Goal: Task Accomplishment & Management: Manage account settings

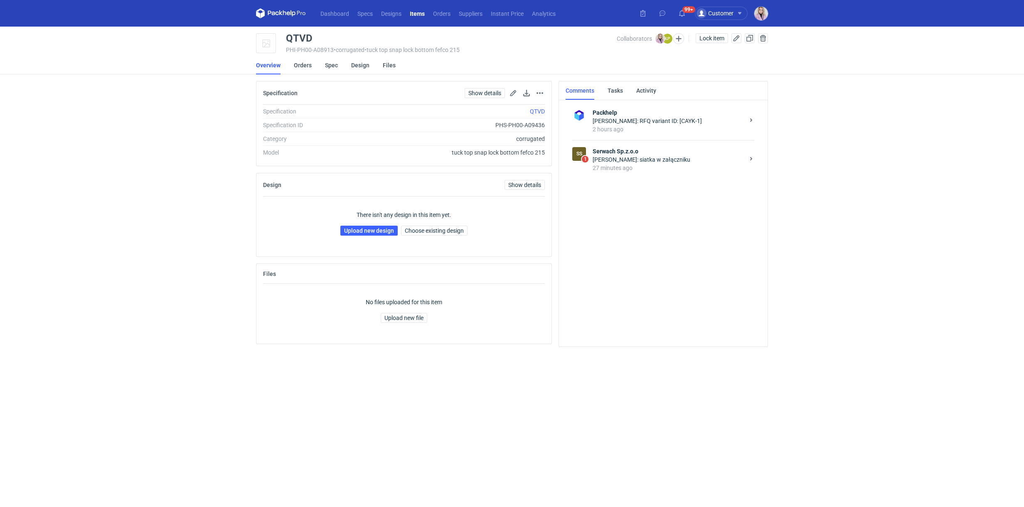
click at [647, 165] on div "27 minutes ago" at bounding box center [669, 168] width 152 height 8
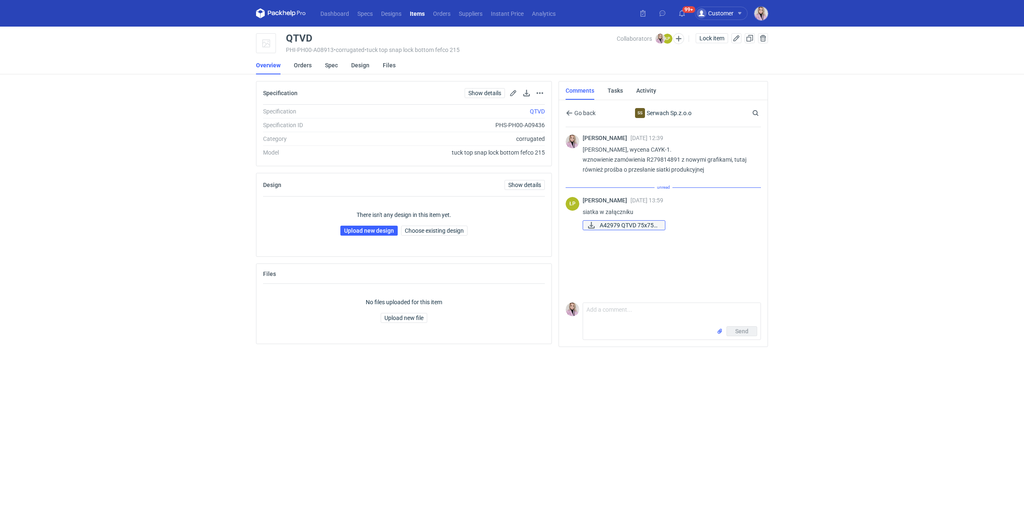
click at [636, 227] on span "A42979 QTVD 75x75x..." at bounding box center [629, 225] width 59 height 9
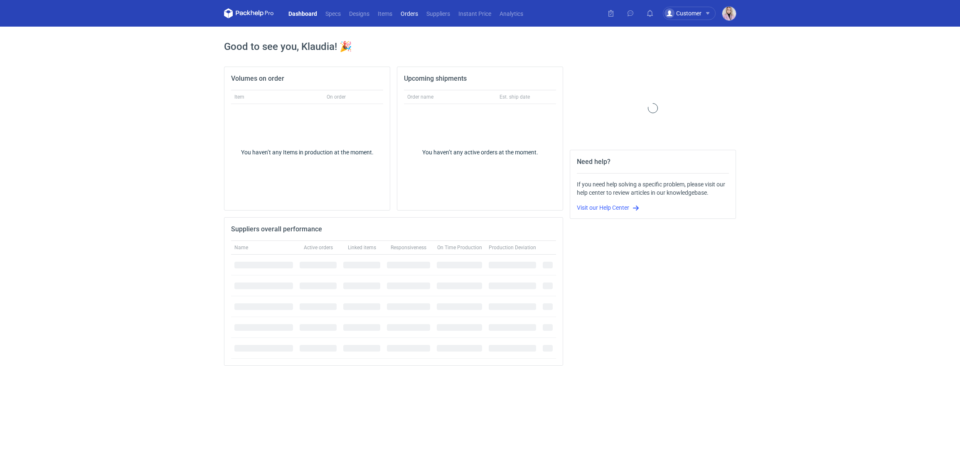
click at [411, 15] on link "Orders" at bounding box center [410, 13] width 26 height 10
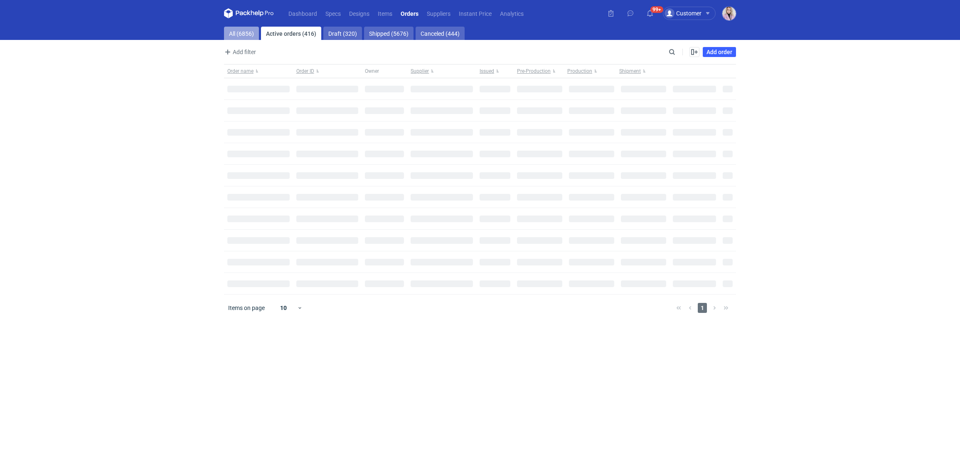
click at [232, 35] on link "All (6856)" at bounding box center [241, 33] width 35 height 13
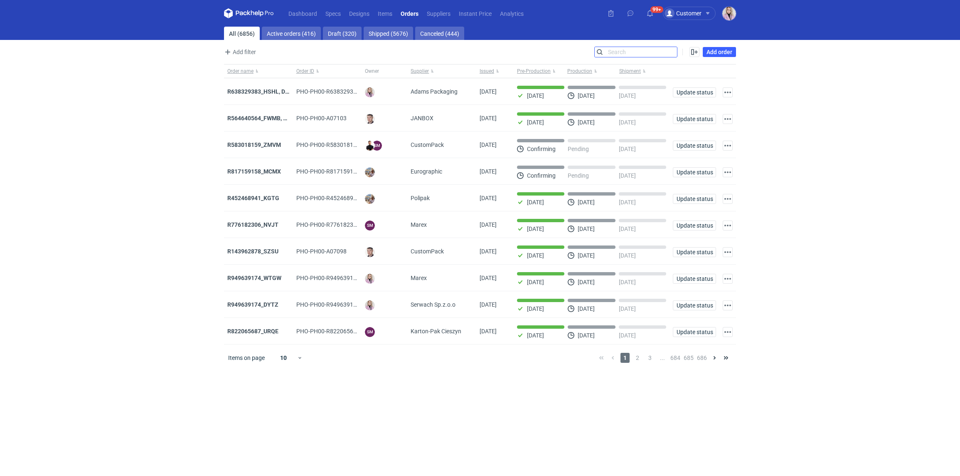
click at [675, 54] on input "Search" at bounding box center [636, 52] width 82 height 10
paste input "EWFF"
type input "EWFF"
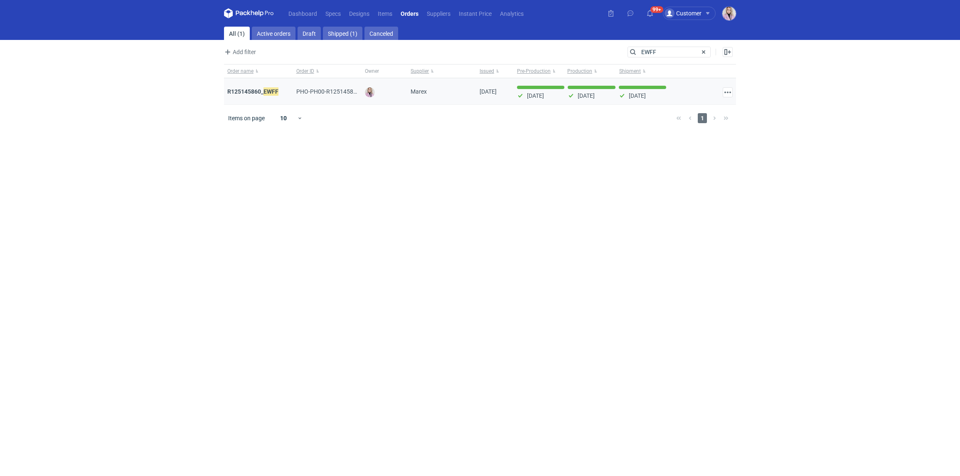
click at [250, 96] on div "R125145860_ EWFF" at bounding box center [258, 91] width 69 height 27
click at [255, 91] on strong "R125145860_ EWFF" at bounding box center [252, 91] width 51 height 9
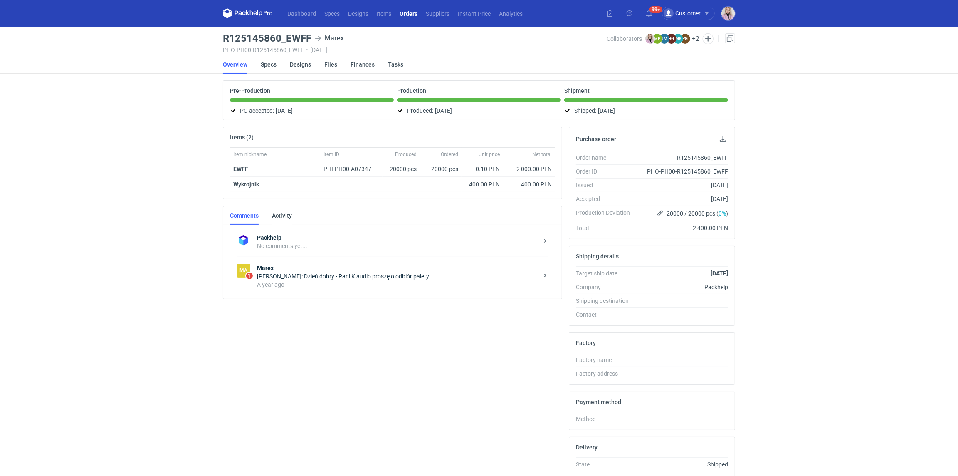
click at [316, 272] on div "Joanna Myślak: Dzień dobry - Pani Klaudio proszę o odbiór palety" at bounding box center [397, 276] width 281 height 8
click at [259, 67] on li "Overview" at bounding box center [242, 64] width 38 height 18
click at [270, 65] on link "Specs" at bounding box center [269, 64] width 16 height 18
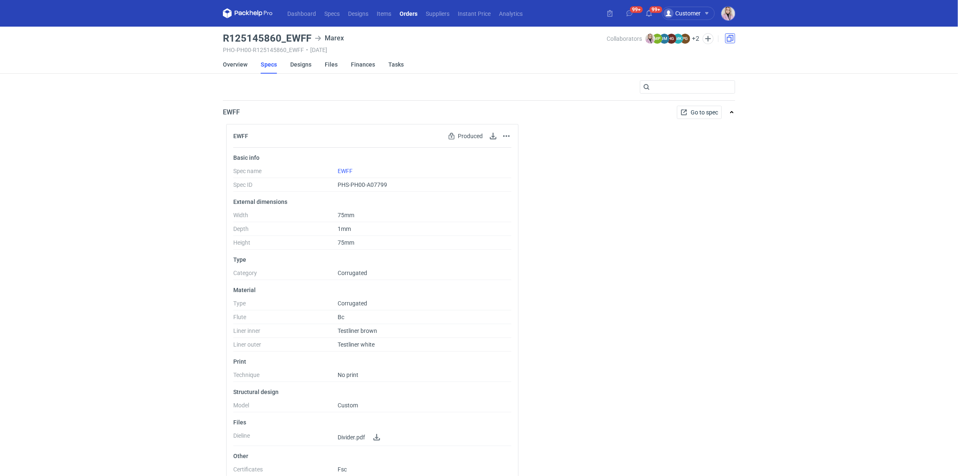
click at [731, 35] on link at bounding box center [730, 38] width 10 height 10
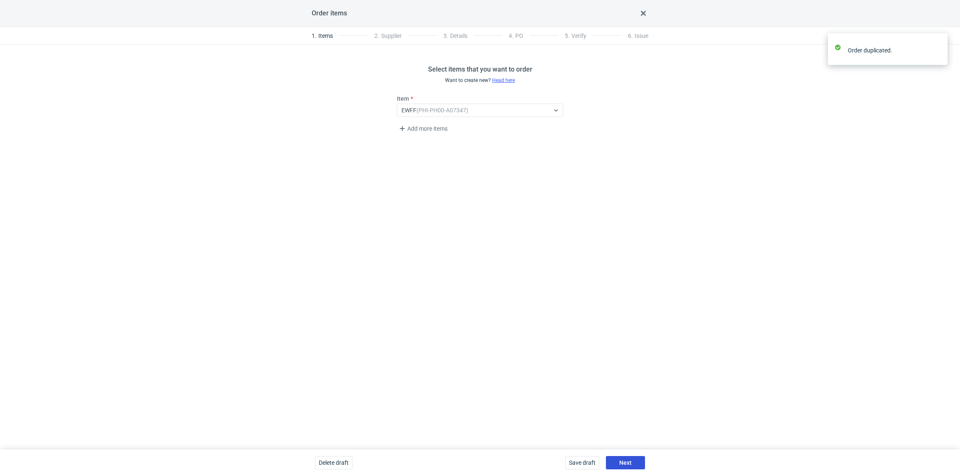
click at [630, 467] on button "Next" at bounding box center [625, 462] width 39 height 13
click at [632, 464] on button "Next" at bounding box center [625, 462] width 39 height 13
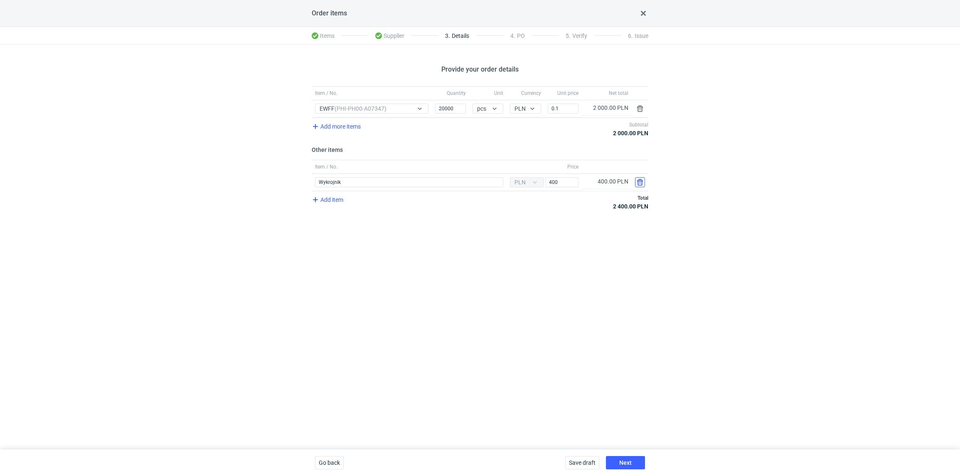
click at [639, 180] on button "button" at bounding box center [640, 182] width 10 height 10
click at [635, 250] on div "Provide your order details Item / No. Quantity Unit Currency Unit price Net tot…" at bounding box center [480, 246] width 960 height 404
click at [634, 464] on button "Next" at bounding box center [625, 462] width 39 height 13
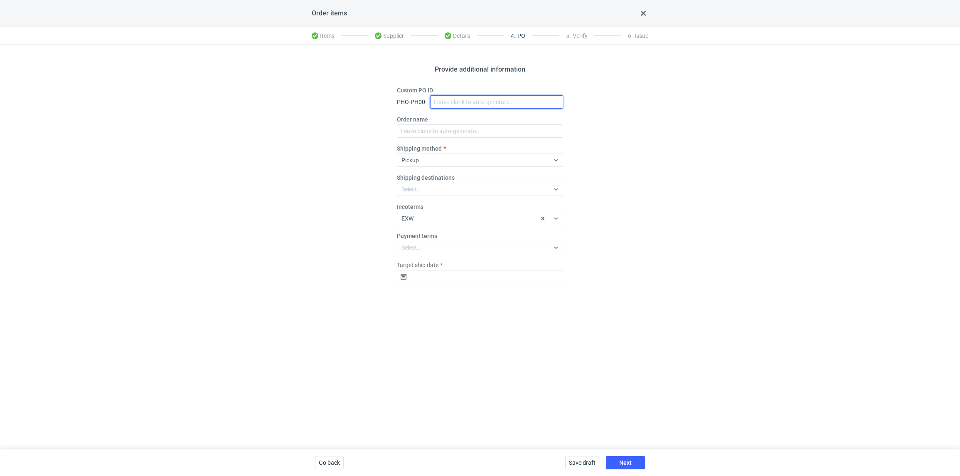
click at [456, 103] on input "Custom PO ID" at bounding box center [496, 101] width 133 height 13
paste input "R858063325_CVAA"
type input "R858063325_CVAA"
click at [431, 128] on input "Order name" at bounding box center [480, 130] width 166 height 13
paste input "R858063325_CVAA"
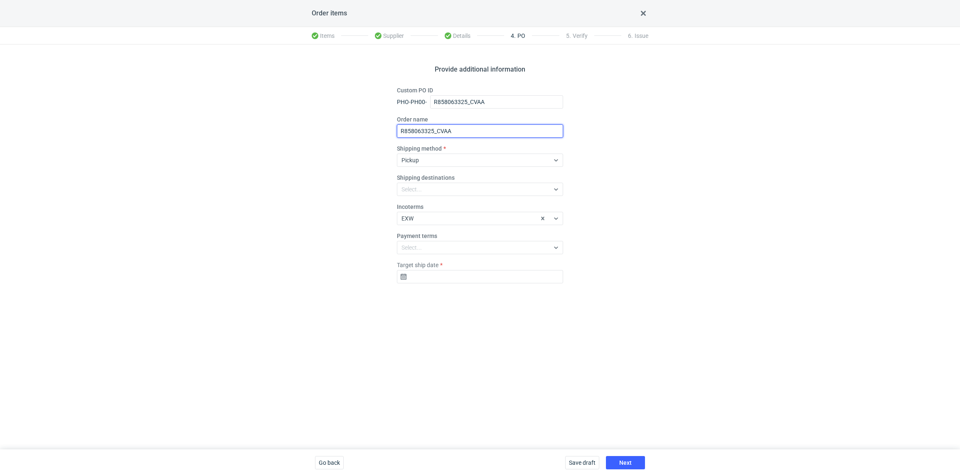
type input "R858063325_CVAA"
click at [439, 279] on input "Target ship date" at bounding box center [480, 276] width 166 height 13
click at [466, 383] on span "26" at bounding box center [467, 384] width 7 height 8
type input "2025-08-26"
click at [621, 462] on span "Next" at bounding box center [625, 462] width 12 height 6
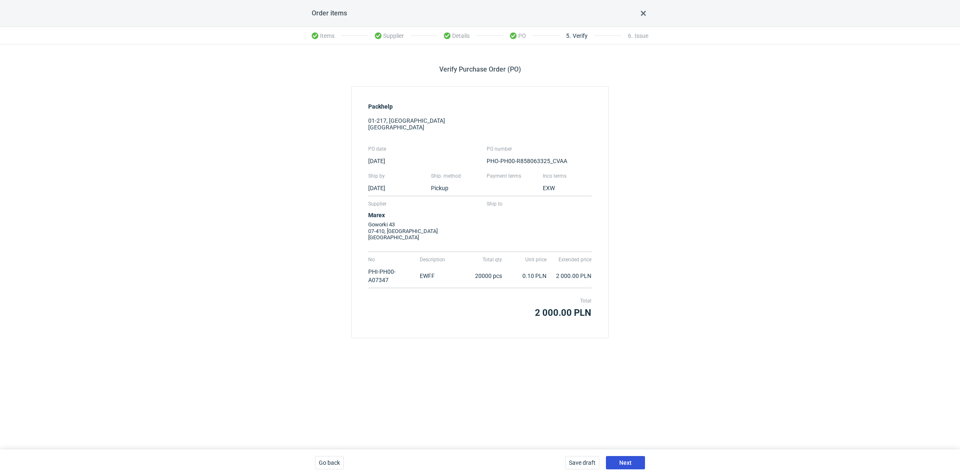
click at [624, 456] on button "Next" at bounding box center [625, 462] width 39 height 13
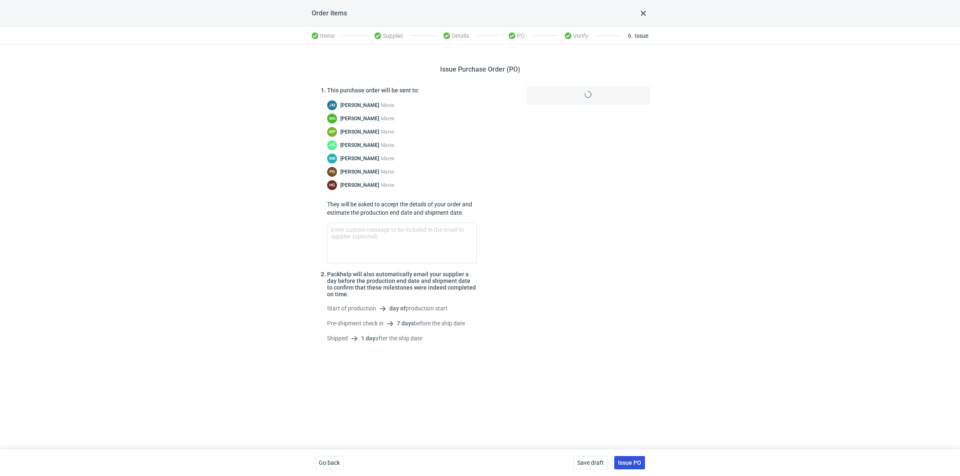
click at [636, 461] on span "Issue PO" at bounding box center [629, 462] width 23 height 6
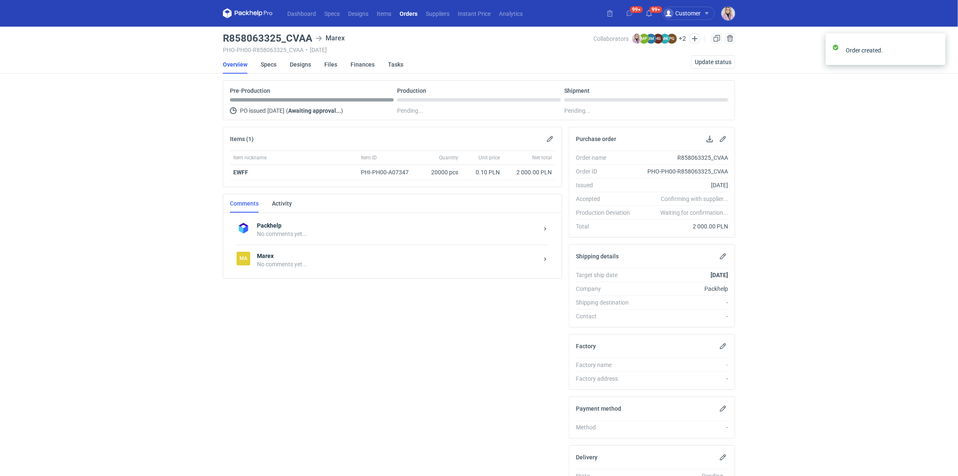
click at [283, 256] on strong "Marex" at bounding box center [397, 256] width 281 height 8
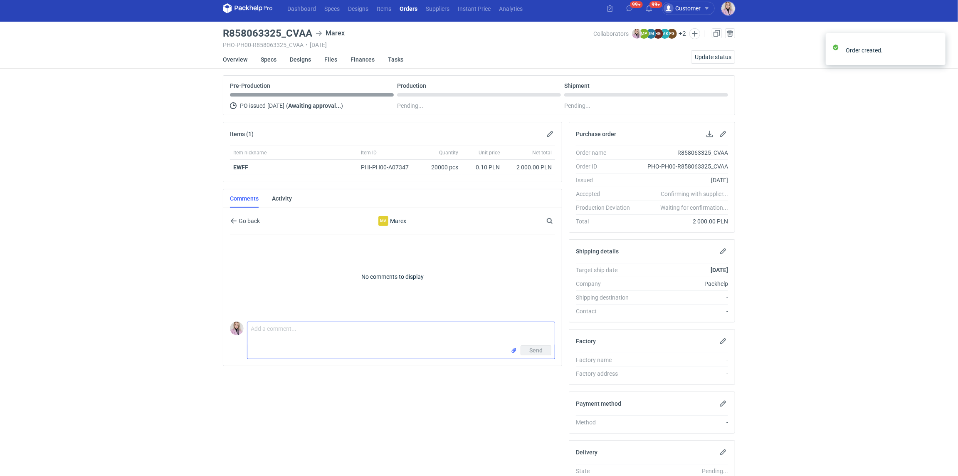
click at [274, 322] on textarea "Comment message" at bounding box center [400, 333] width 307 height 23
paste textarea "R125145860_EWFF"
paste textarea "CAYL - 1"
type textarea "Dzień dobry, powtórka zamówienia R125145860_EWFF, wycena CAYL-1"
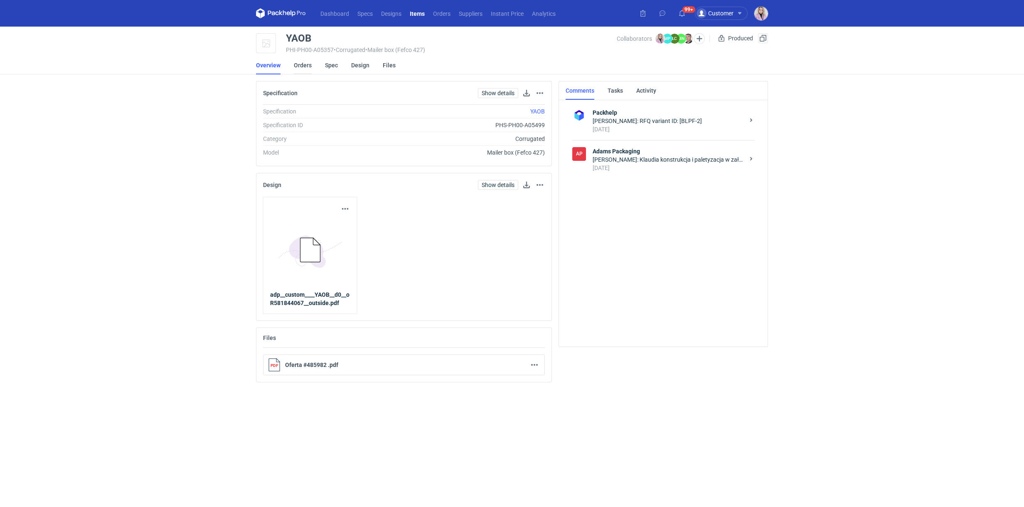
click at [302, 67] on link "Orders" at bounding box center [303, 65] width 18 height 18
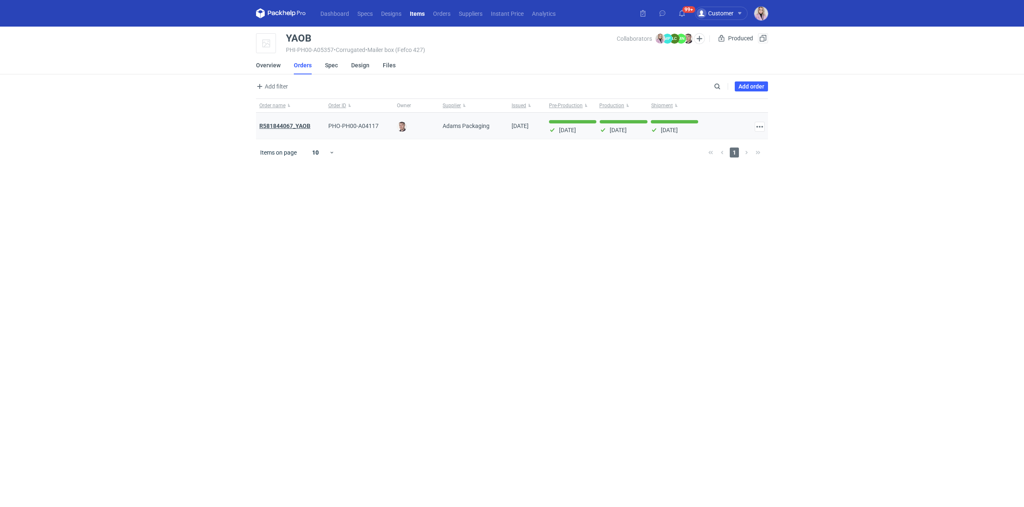
click at [292, 126] on strong "R581844067_YAOB" at bounding box center [284, 126] width 51 height 7
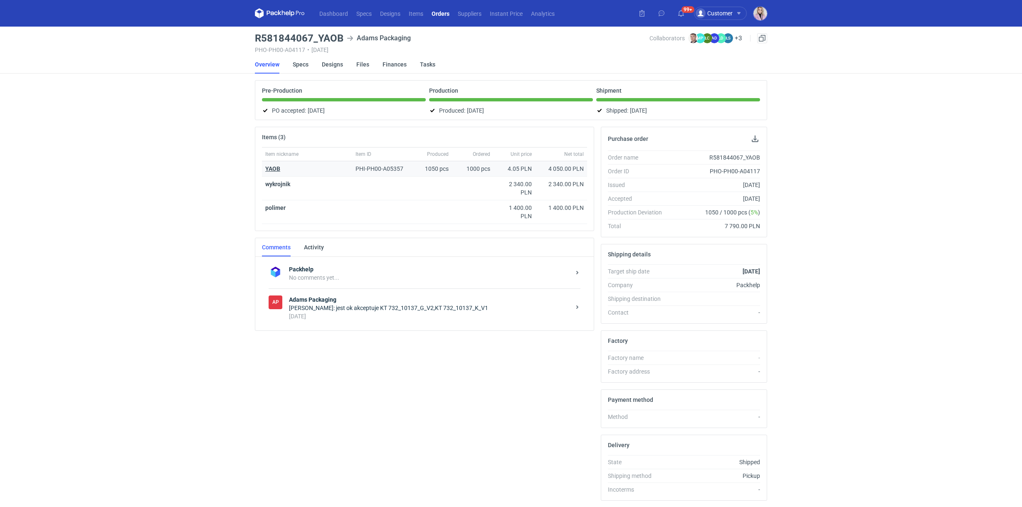
click at [273, 167] on strong "YAOB" at bounding box center [272, 168] width 15 height 7
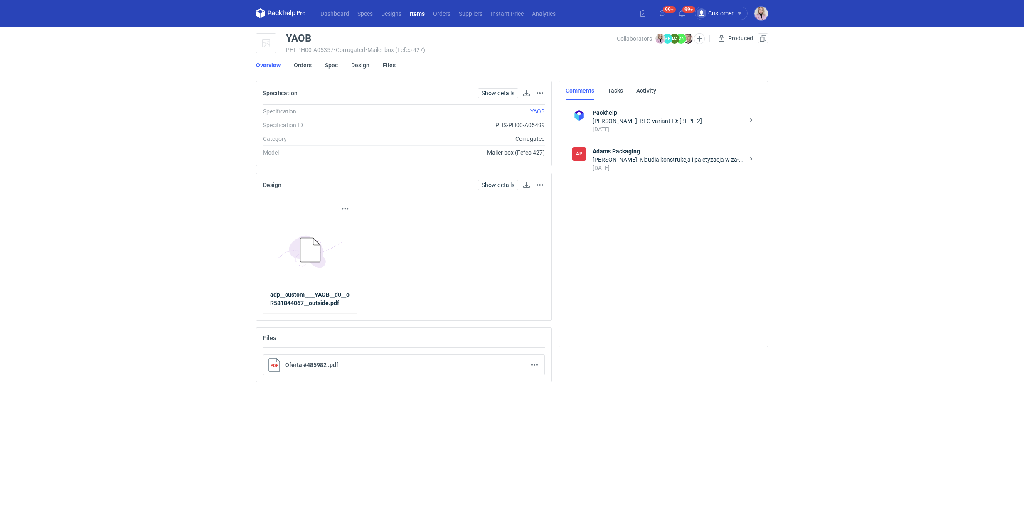
click at [314, 62] on li "Orders" at bounding box center [309, 65] width 31 height 18
click at [300, 63] on link "Orders" at bounding box center [303, 65] width 18 height 18
click at [299, 68] on link "Orders" at bounding box center [303, 65] width 18 height 18
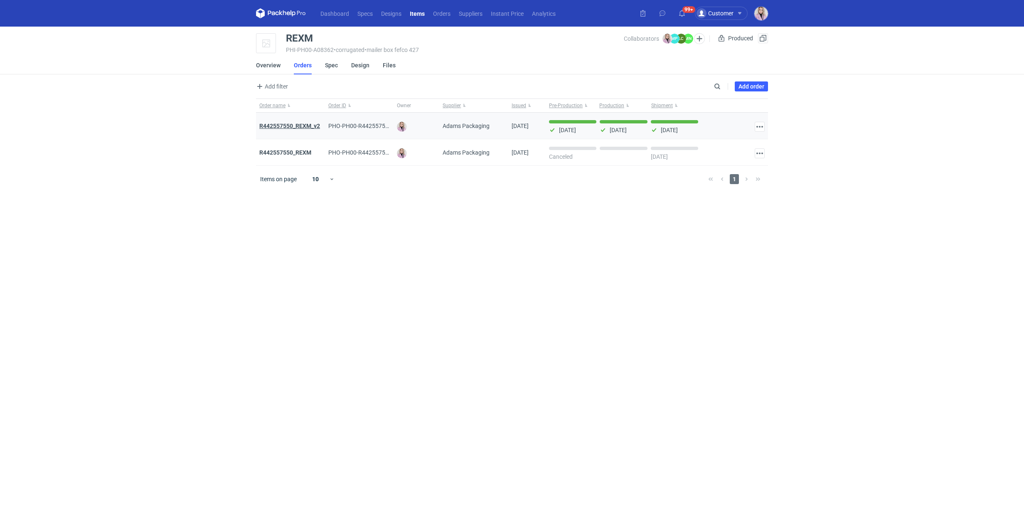
click at [292, 126] on strong "R442557550_REXM_v2" at bounding box center [289, 126] width 61 height 7
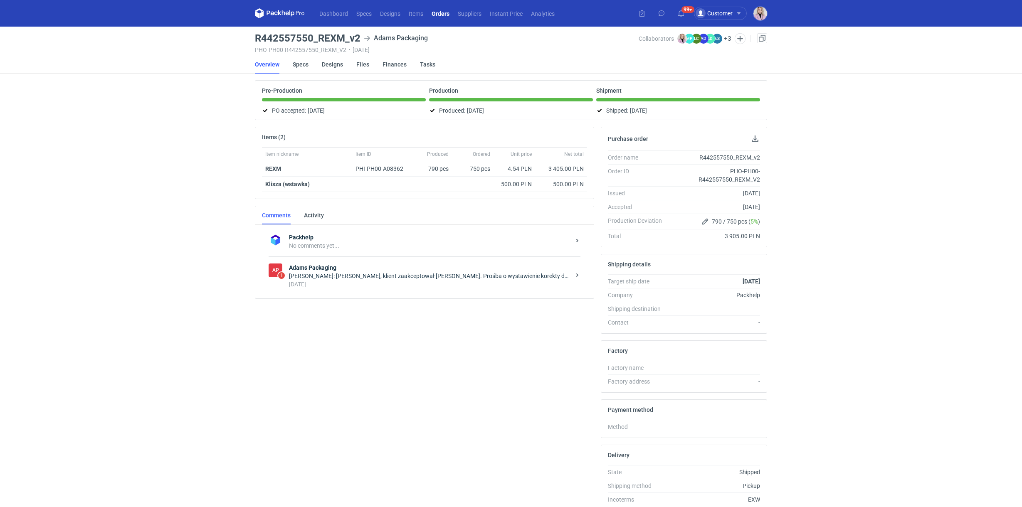
click at [363, 290] on div "AP 1 Adams Packaging Klaudia Wiśniewska: Martyna, klient zaakceptował rabat. Pr…" at bounding box center [425, 275] width 312 height 39
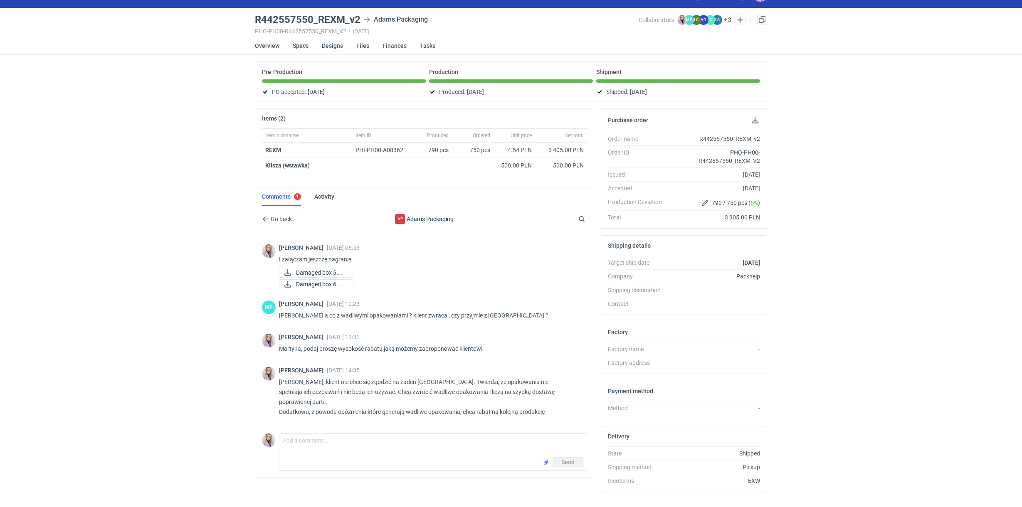
scroll to position [329, 0]
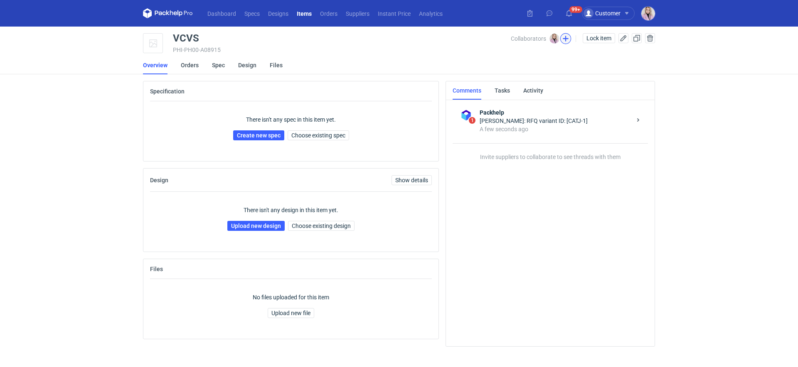
click at [567, 40] on button "button" at bounding box center [565, 38] width 11 height 11
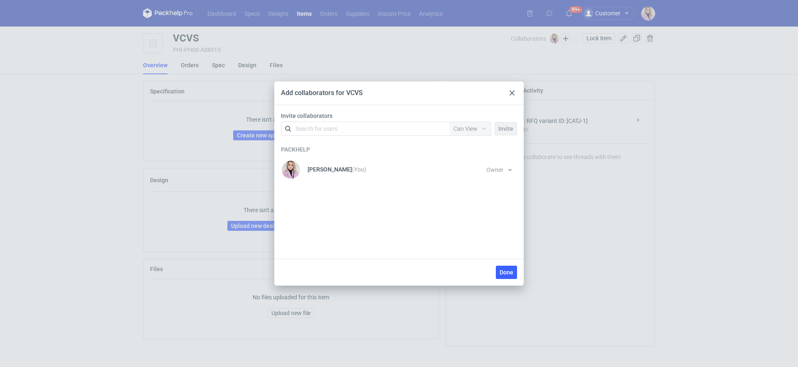
click at [367, 131] on div "Search for users" at bounding box center [363, 129] width 145 height 12
type input "[PERSON_NAME]"
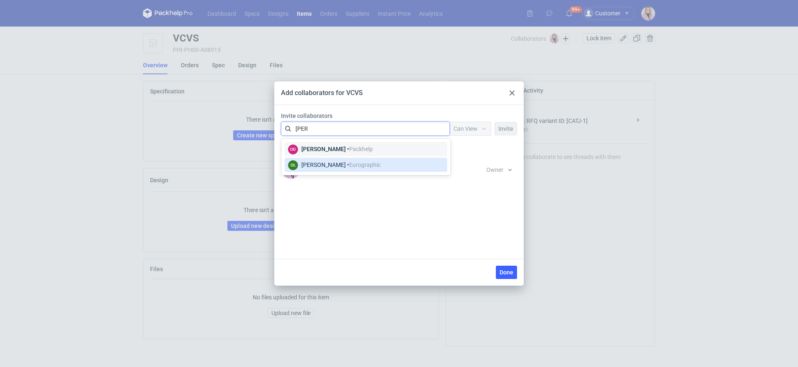
click at [351, 163] on span "Eurographic" at bounding box center [365, 165] width 32 height 7
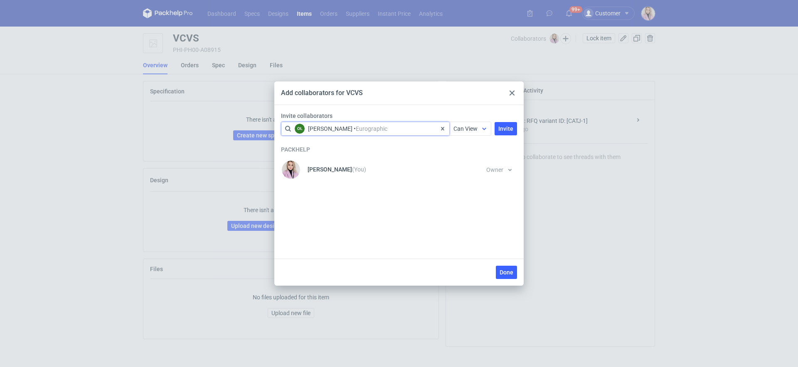
click at [460, 128] on span "Can View" at bounding box center [466, 129] width 24 height 7
click at [465, 162] on span "Can Edit" at bounding box center [468, 161] width 22 height 8
click at [503, 131] on span "Invite" at bounding box center [505, 129] width 15 height 6
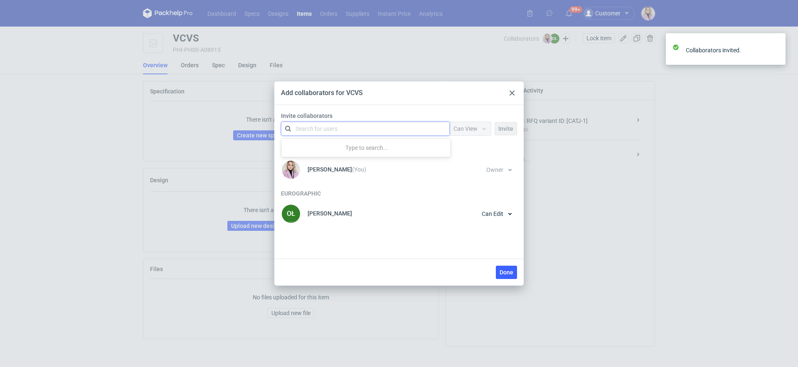
click at [388, 130] on div "Search for users" at bounding box center [363, 129] width 145 height 12
type input "[PERSON_NAME]"
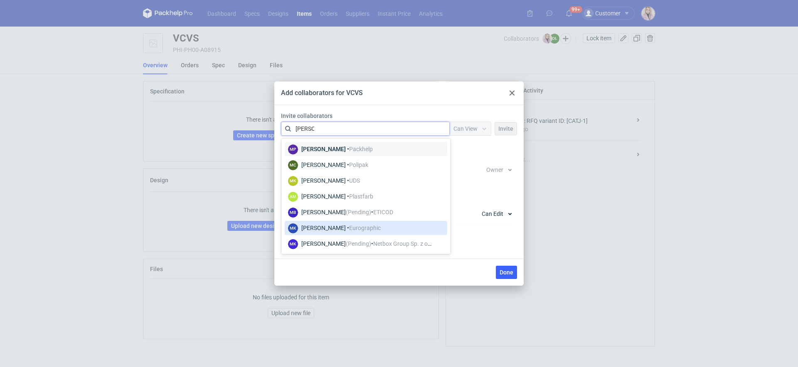
click at [399, 226] on div "MK [PERSON_NAME] • Eurographic" at bounding box center [366, 228] width 156 height 11
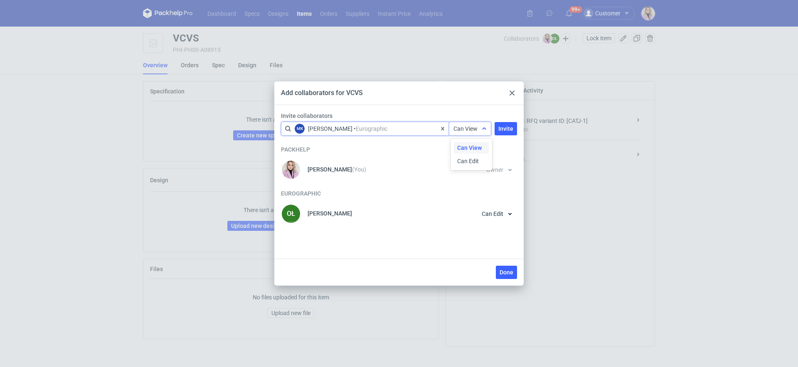
click at [462, 126] on span "Can View" at bounding box center [466, 129] width 24 height 7
click at [467, 161] on span "Can Edit" at bounding box center [468, 161] width 22 height 8
click at [501, 133] on button "Invite" at bounding box center [506, 128] width 22 height 13
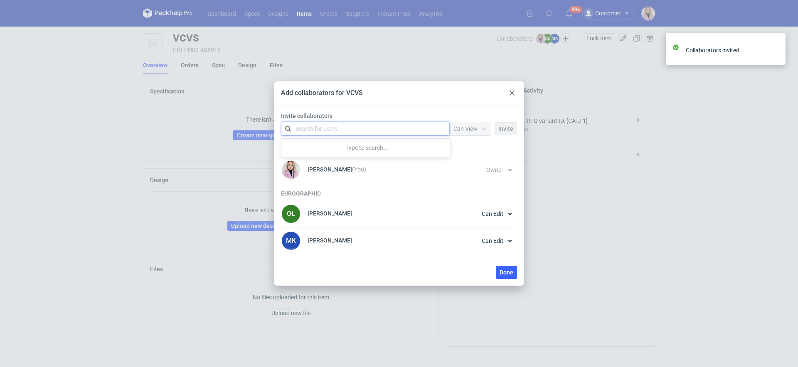
click at [383, 129] on div "Search for users" at bounding box center [363, 129] width 145 height 12
type input "eurog"
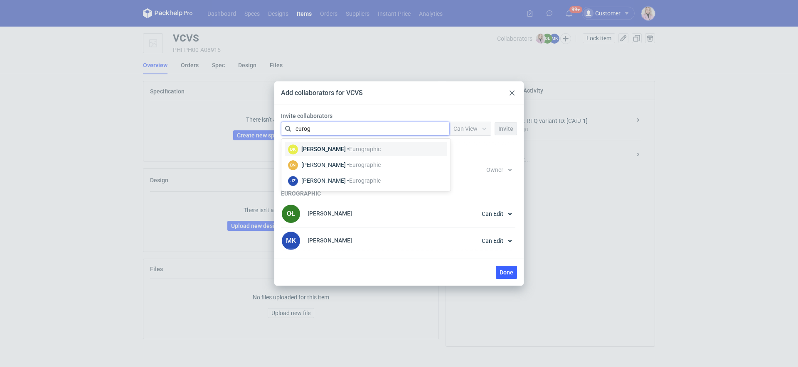
click at [353, 153] on div "Dominika Kaczyńska • Eurographic" at bounding box center [340, 149] width 79 height 8
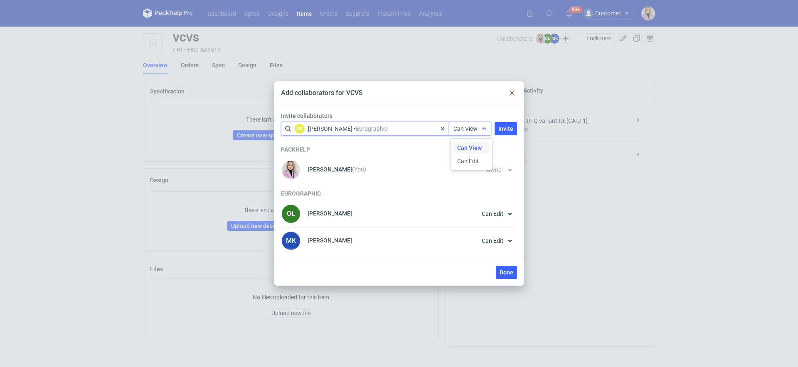
click at [457, 125] on div "Can View" at bounding box center [466, 129] width 24 height 8
click at [461, 160] on span "Can Edit" at bounding box center [468, 161] width 22 height 8
click at [505, 124] on button "Invite" at bounding box center [506, 128] width 22 height 13
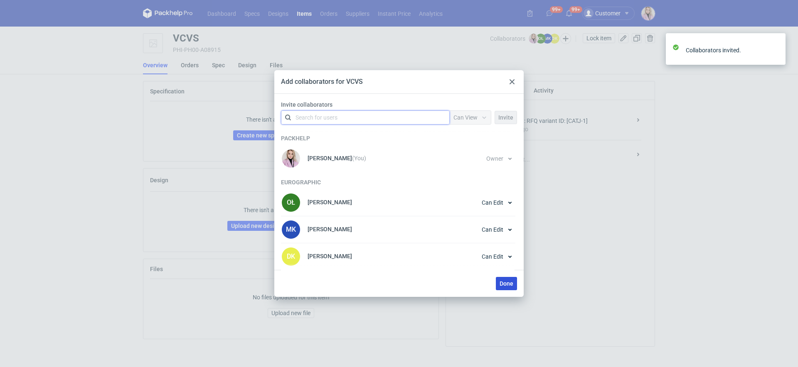
click at [503, 282] on span "Done" at bounding box center [507, 284] width 14 height 6
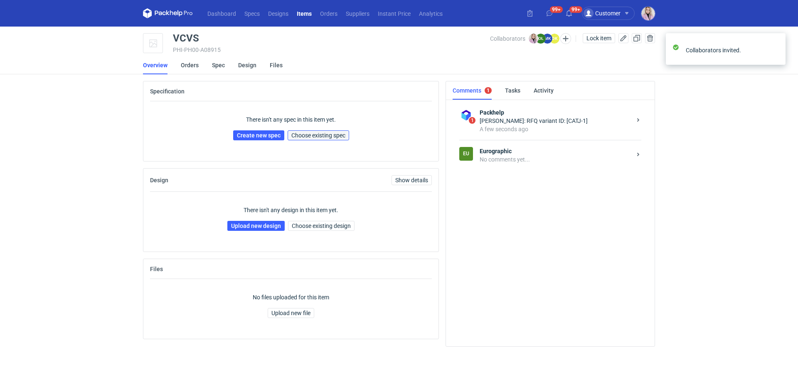
click at [318, 136] on span "Choose existing spec" at bounding box center [318, 136] width 54 height 6
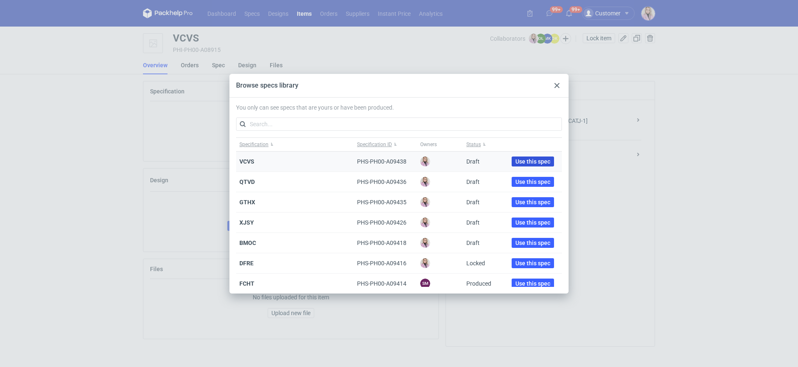
click at [532, 163] on span "Use this spec" at bounding box center [532, 162] width 35 height 6
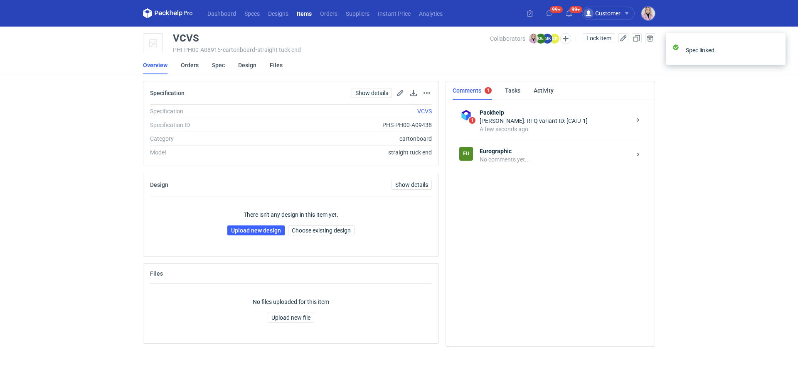
click at [545, 162] on div "No comments yet..." at bounding box center [556, 159] width 152 height 8
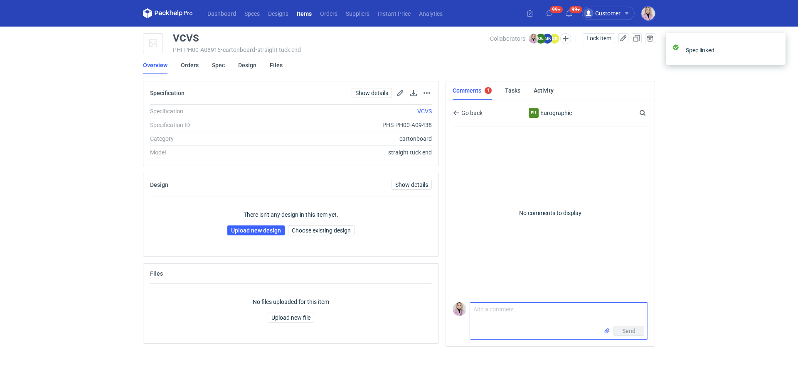
click at [496, 308] on textarea "Comment message" at bounding box center [559, 314] width 178 height 23
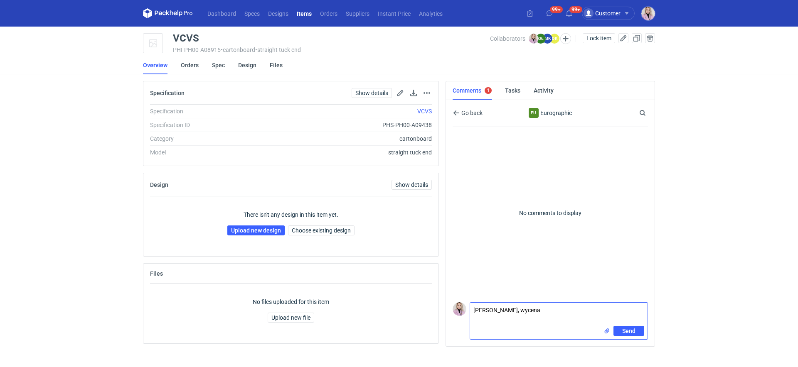
paste textarea "CATJ-1"
type textarea "Pani Olgo, wycena CATJ-1. Przygotujemy grafikę na naszych siatkach"
click at [628, 331] on span "Send" at bounding box center [628, 331] width 13 height 6
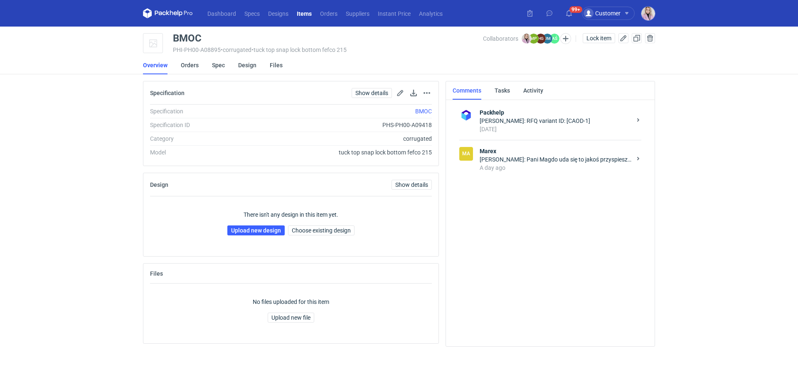
click at [531, 161] on div "[PERSON_NAME]: Pani Magdo uda się to jakoś przyspieszyć?" at bounding box center [556, 159] width 152 height 8
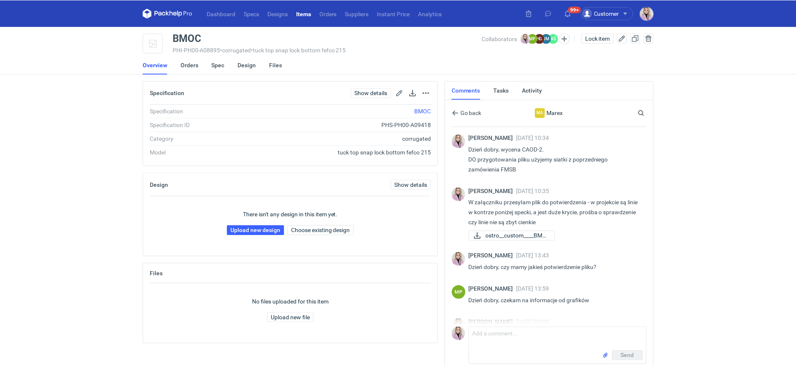
scroll to position [23, 0]
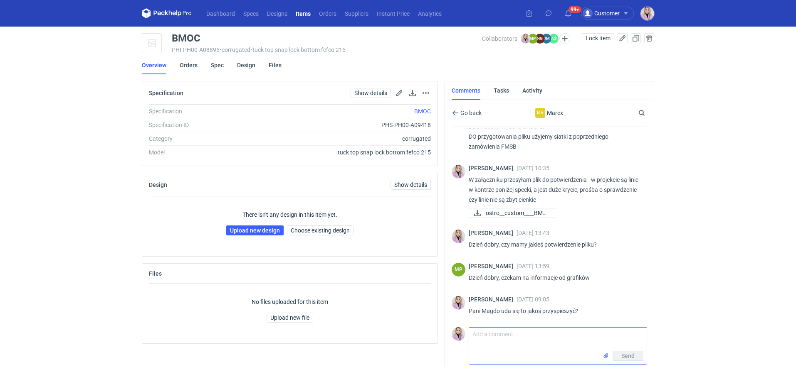
click at [488, 336] on textarea "Comment message" at bounding box center [558, 339] width 178 height 23
type textarea "Dzień dobry, proszę o informację czy linie w pliku nie są zbyt cienkie do produ…"
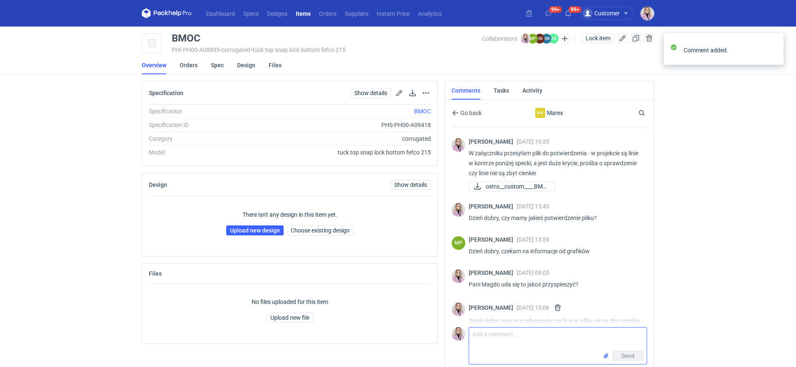
scroll to position [69, 0]
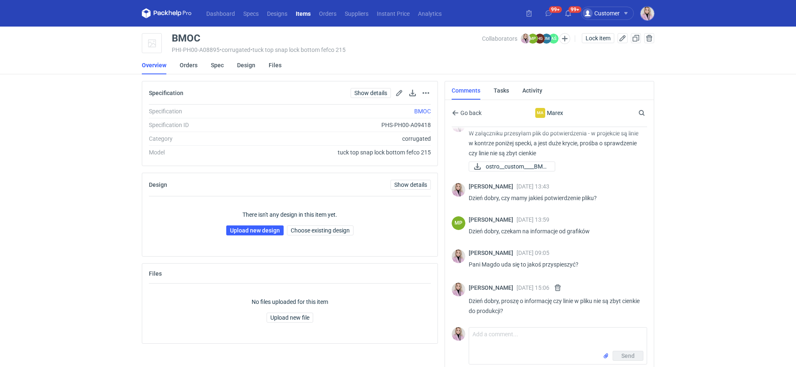
click at [182, 41] on div "BMOC" at bounding box center [186, 38] width 29 height 10
copy div "BMOC"
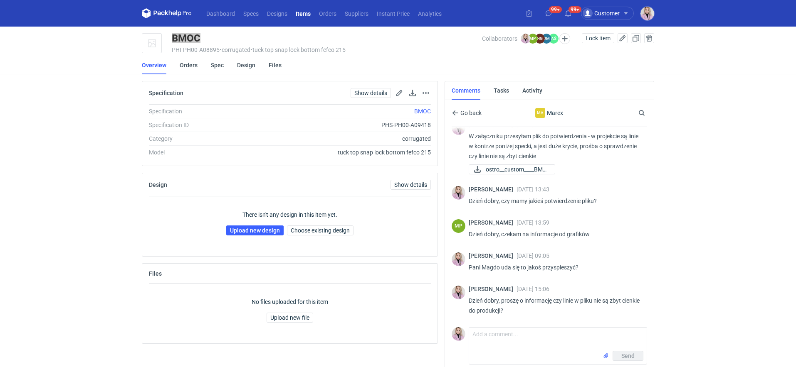
scroll to position [66, 0]
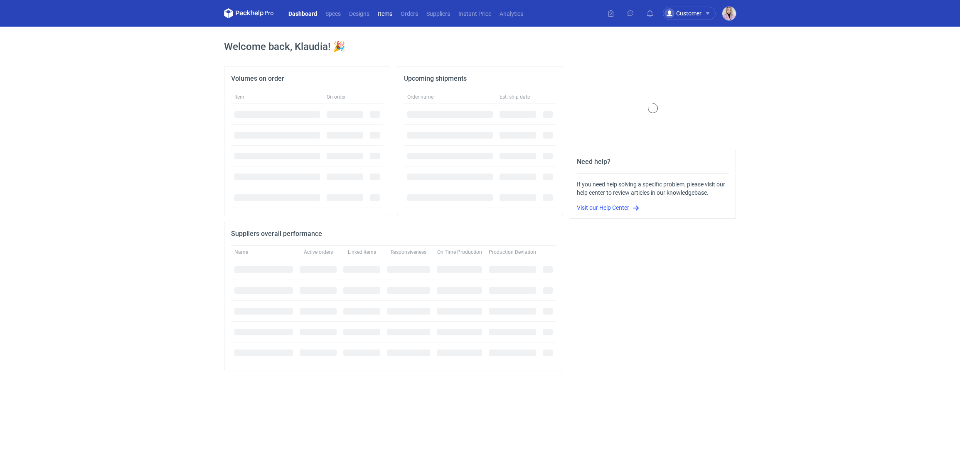
click at [390, 14] on link "Items" at bounding box center [385, 13] width 23 height 10
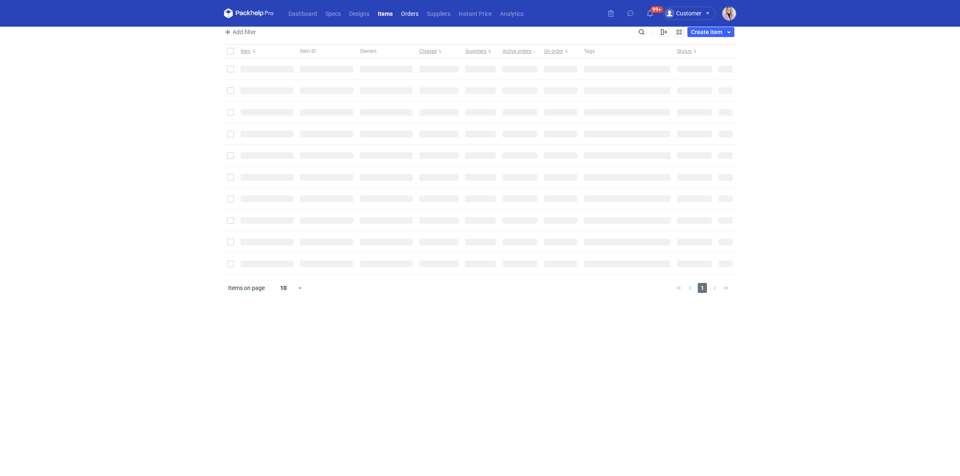
click at [408, 14] on link "Orders" at bounding box center [410, 13] width 26 height 10
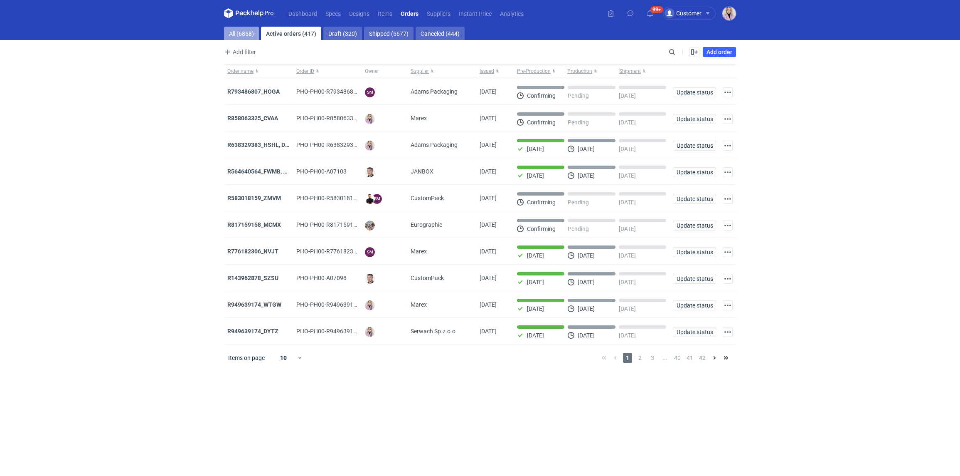
click at [241, 34] on link "All (6858)" at bounding box center [241, 33] width 35 height 13
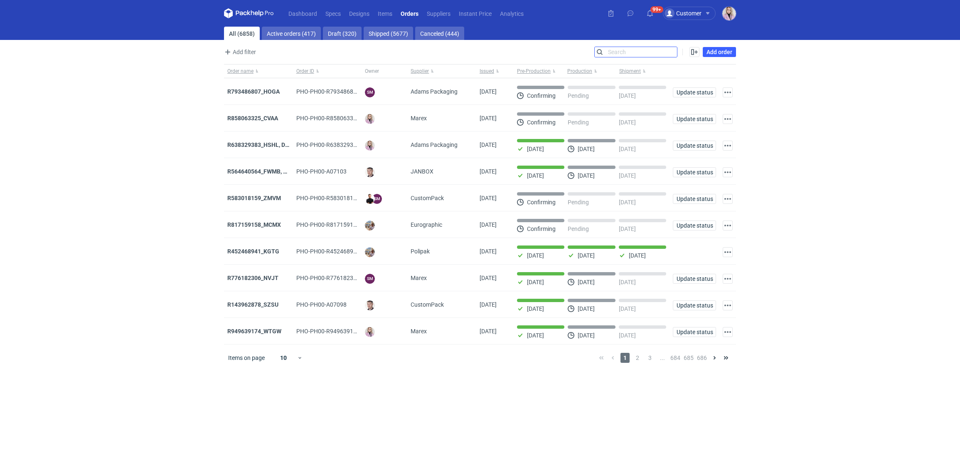
click at [673, 55] on input "Search" at bounding box center [636, 52] width 82 height 10
paste input "NIXY"
type input "NIXY"
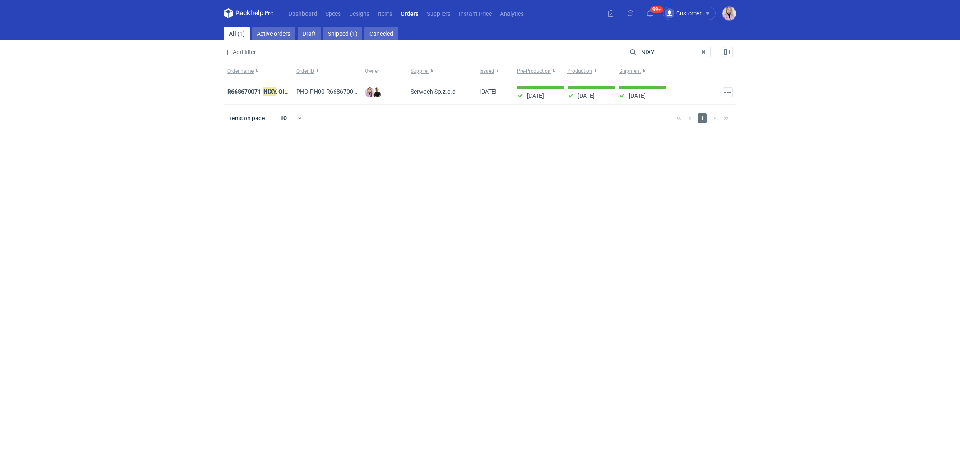
click at [263, 91] on strong "R668670071_ NIXY , QILD" at bounding box center [259, 91] width 64 height 9
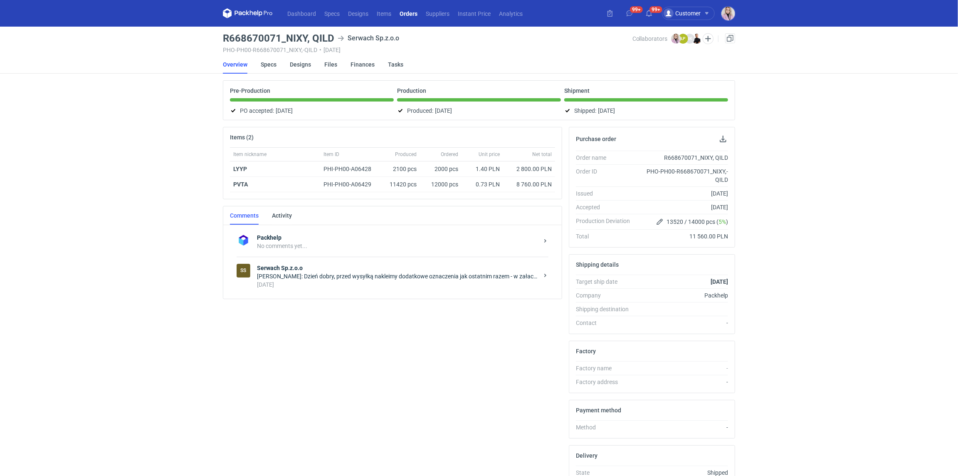
click at [408, 14] on link "Orders" at bounding box center [408, 13] width 26 height 10
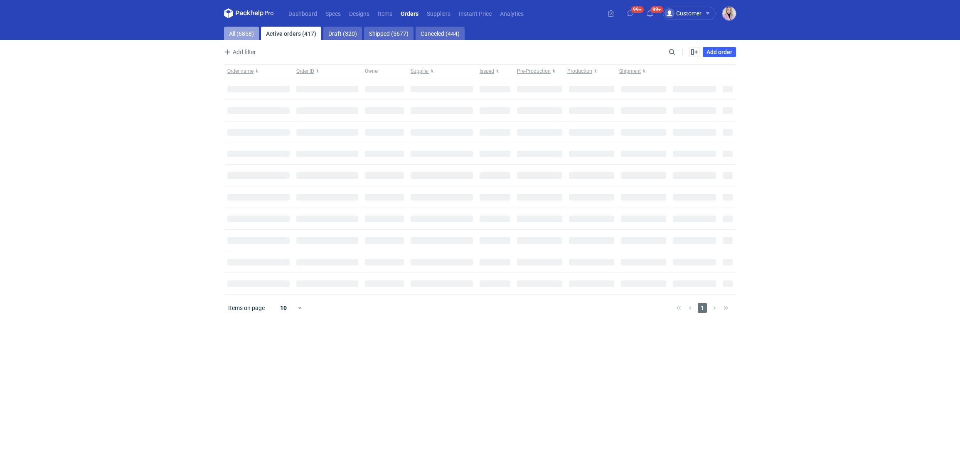
click at [235, 30] on link "All (6858)" at bounding box center [241, 33] width 35 height 13
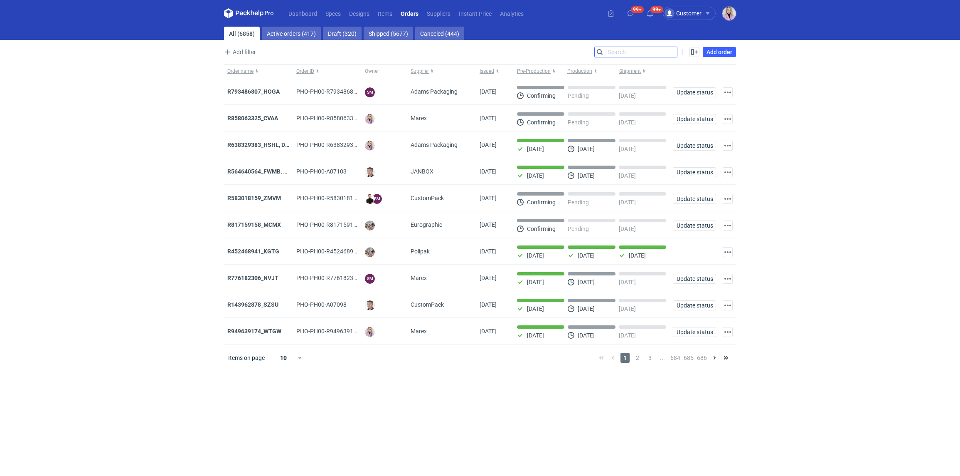
click at [675, 50] on input "Search" at bounding box center [636, 52] width 82 height 10
click at [675, 51] on input "Search" at bounding box center [636, 52] width 82 height 10
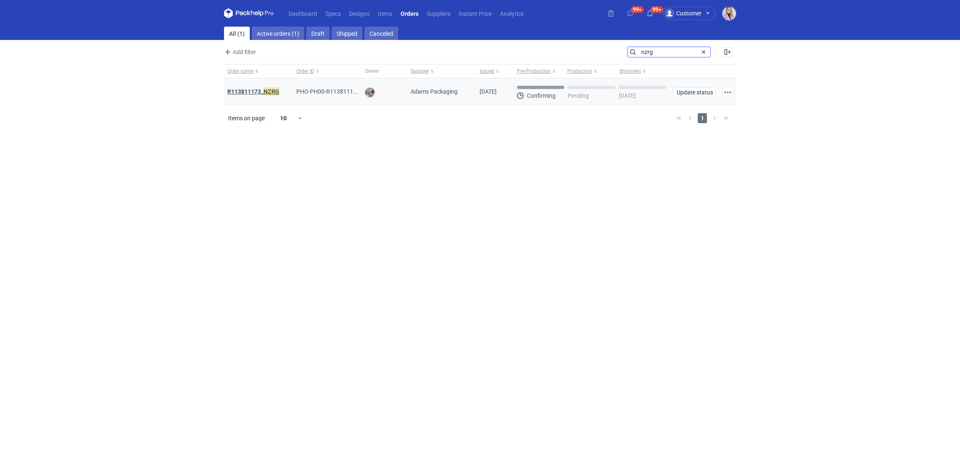
type input "nzrg"
click at [264, 92] on em "NZRG" at bounding box center [272, 91] width 16 height 9
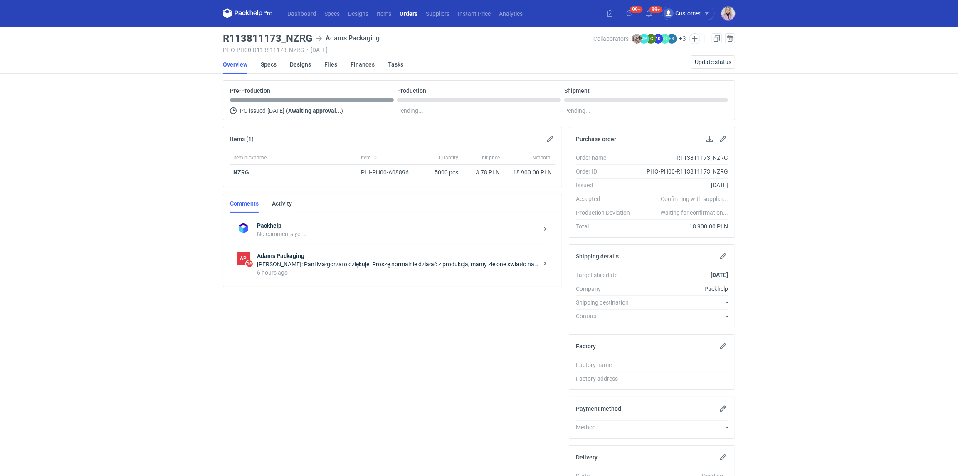
click at [332, 264] on div "Michał Palasek: Pani Małgorzato dziękuje. Proszę normalnie działać z produkcja,…" at bounding box center [397, 264] width 281 height 8
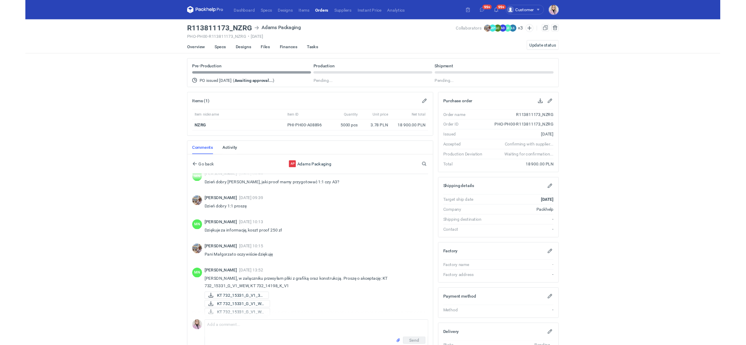
scroll to position [256, 0]
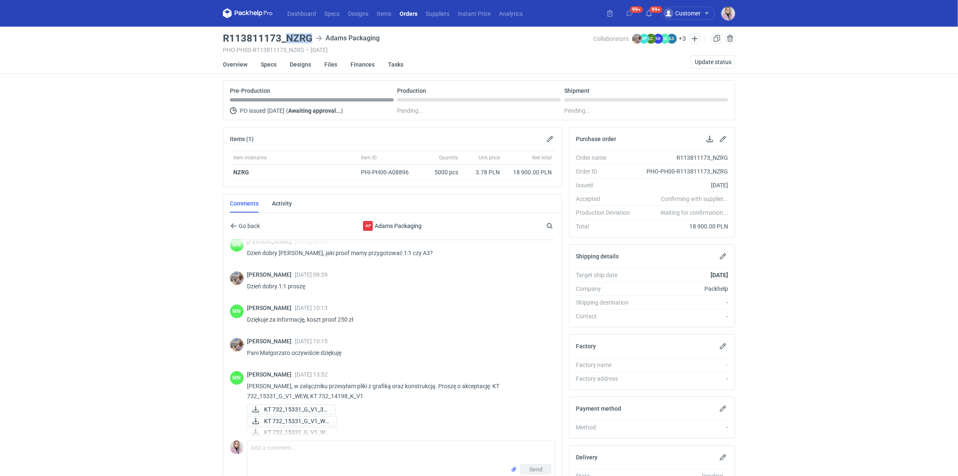
drag, startPoint x: 308, startPoint y: 39, endPoint x: 288, endPoint y: 38, distance: 20.4
click at [288, 38] on h3 "R113811173_NZRG" at bounding box center [267, 38] width 89 height 10
copy h3 "NZRG"
click at [259, 39] on h3 "R113811173_NZRG" at bounding box center [267, 38] width 89 height 10
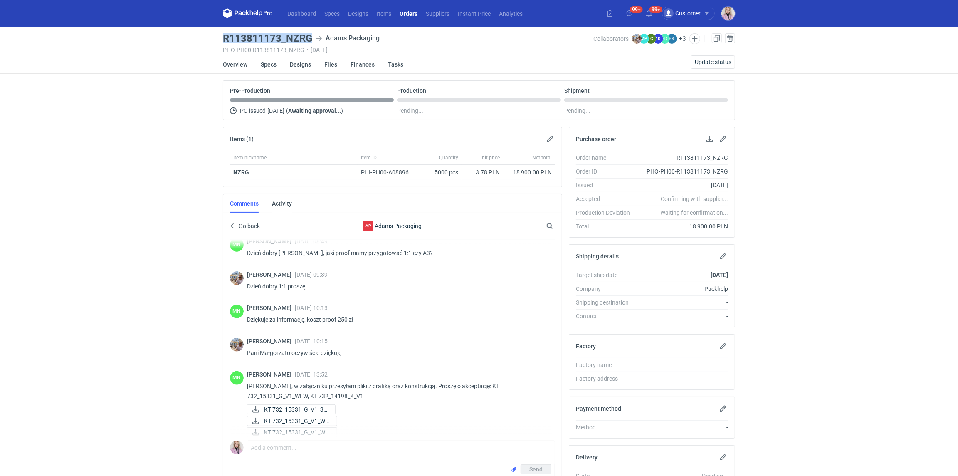
click at [259, 39] on h3 "R113811173_NZRG" at bounding box center [267, 38] width 89 height 10
copy h3 "R113811173_NZRG"
click at [409, 16] on link "Orders" at bounding box center [408, 13] width 26 height 10
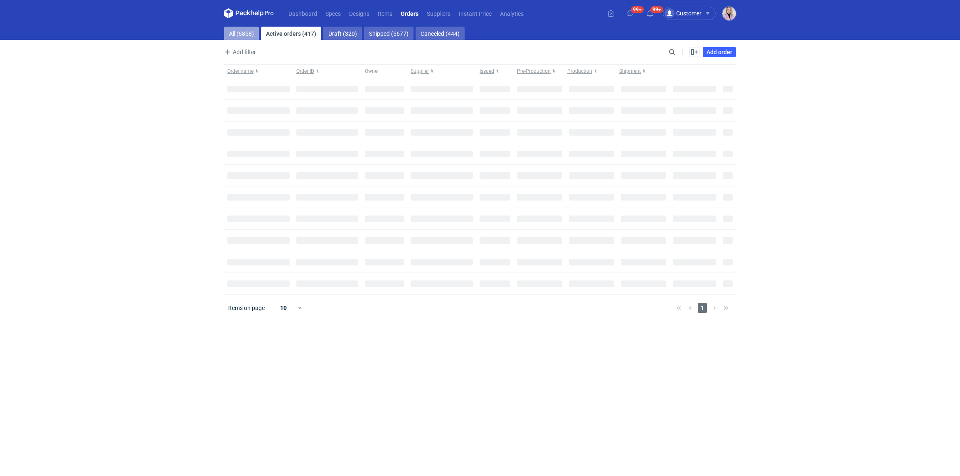
click at [234, 30] on link "All (6858)" at bounding box center [241, 33] width 35 height 13
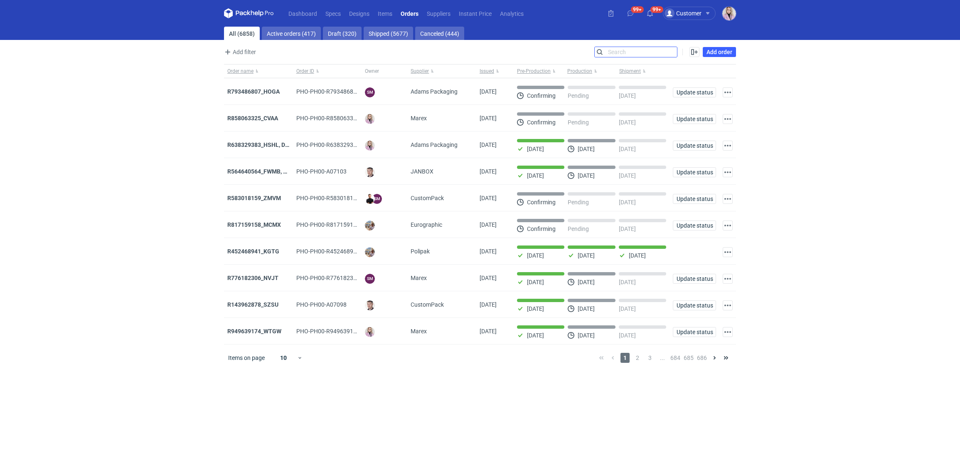
click at [671, 55] on input "Search" at bounding box center [636, 52] width 82 height 10
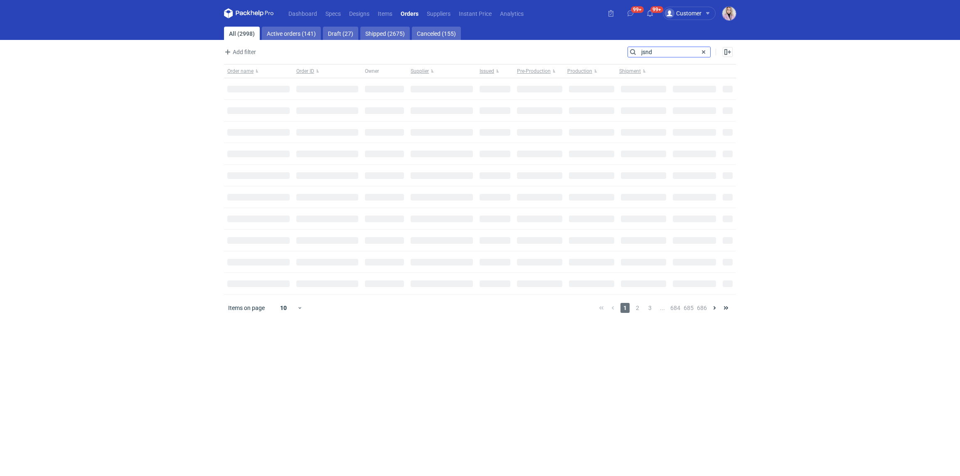
type input "jsnd"
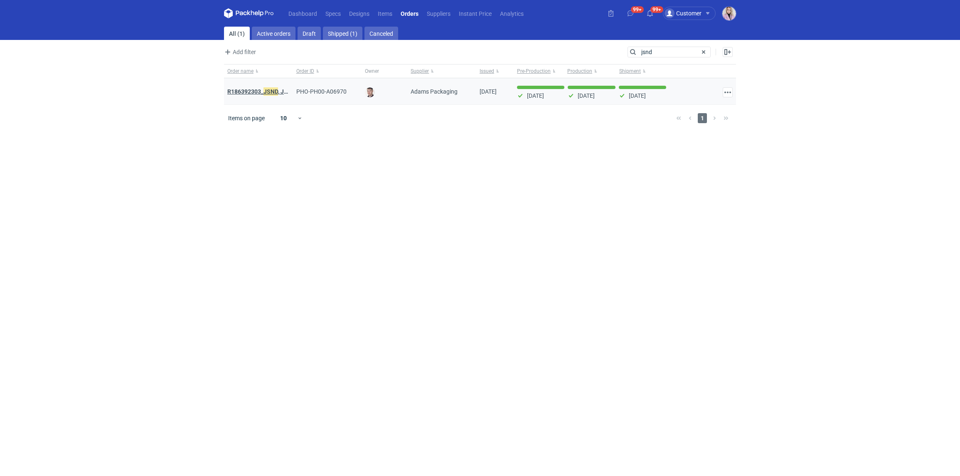
click at [268, 93] on em "JSND" at bounding box center [271, 91] width 15 height 9
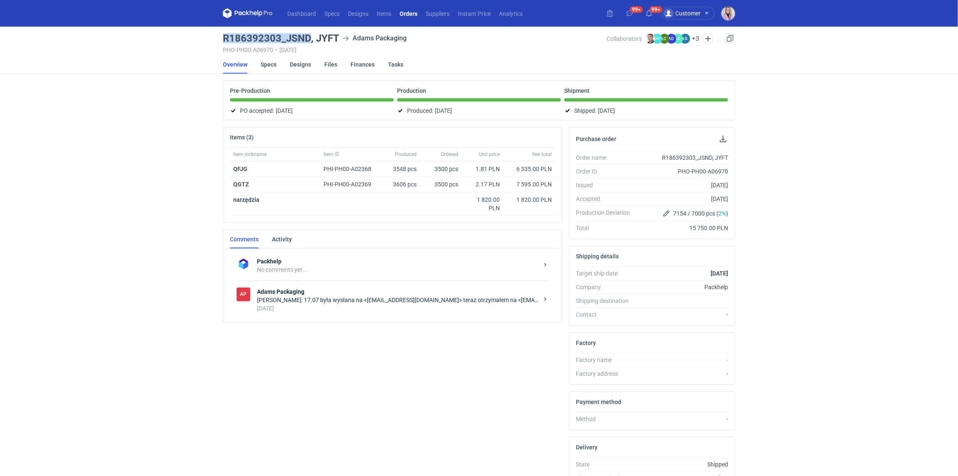
drag, startPoint x: 310, startPoint y: 34, endPoint x: 224, endPoint y: 38, distance: 85.7
click at [224, 38] on h3 "R186392303_JSND, JYFT" at bounding box center [281, 38] width 116 height 10
copy h3 "R186392303_JSND"
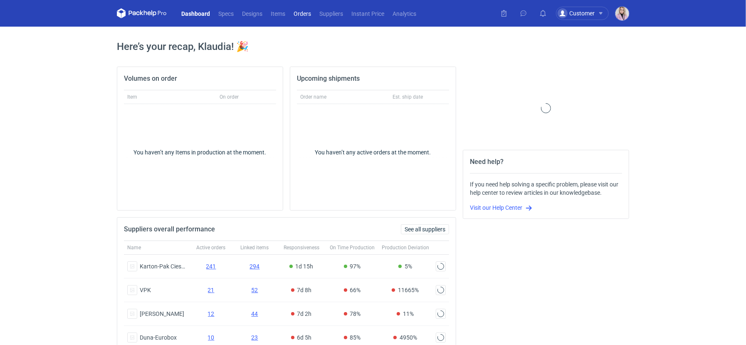
click at [312, 16] on link "Orders" at bounding box center [302, 13] width 26 height 10
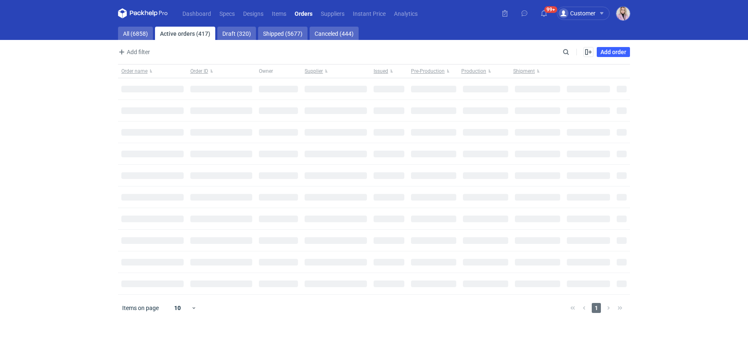
click at [309, 17] on link "Orders" at bounding box center [304, 13] width 26 height 10
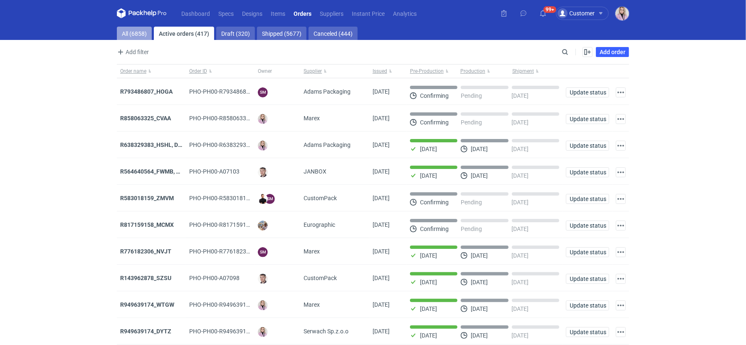
click at [136, 32] on link "All (6858)" at bounding box center [134, 33] width 35 height 13
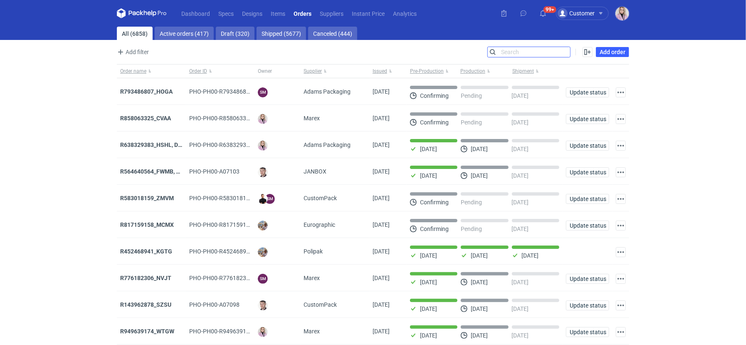
click at [565, 55] on input "Search" at bounding box center [529, 52] width 82 height 10
type input "netbox"
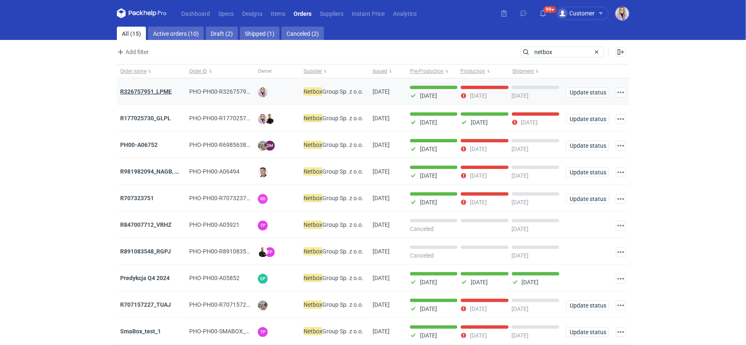
click at [151, 91] on strong "R326757951_LPME" at bounding box center [146, 91] width 52 height 7
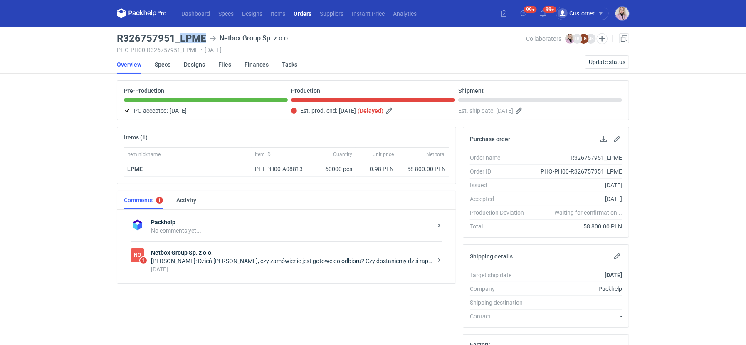
drag, startPoint x: 203, startPoint y: 38, endPoint x: 181, endPoint y: 39, distance: 22.1
click at [181, 39] on h3 "R326757951_LPME" at bounding box center [161, 38] width 89 height 10
copy h3 "LPME"
click at [141, 35] on h3 "R326757951_LPME" at bounding box center [161, 38] width 89 height 10
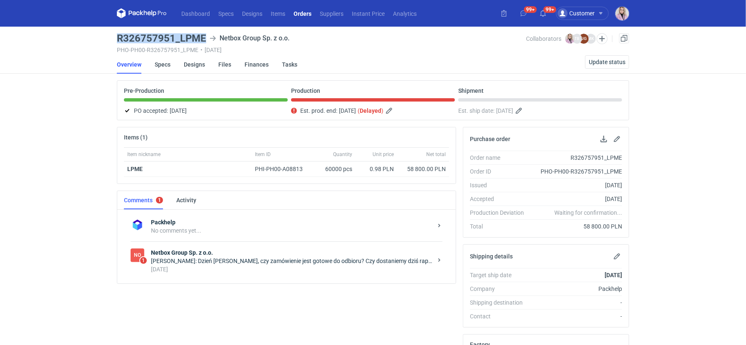
click at [141, 35] on h3 "R326757951_LPME" at bounding box center [161, 38] width 89 height 10
copy h3 "R326757951_LPME"
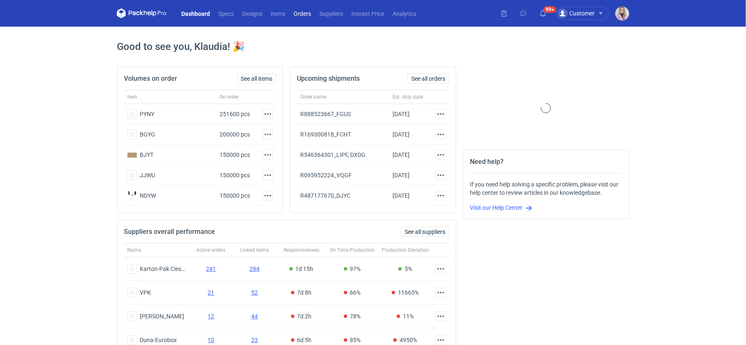
click at [305, 14] on link "Orders" at bounding box center [302, 13] width 26 height 10
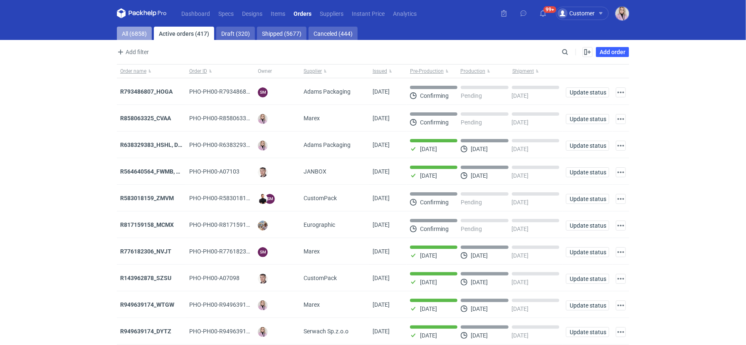
click at [133, 33] on link "All (6858)" at bounding box center [134, 33] width 35 height 13
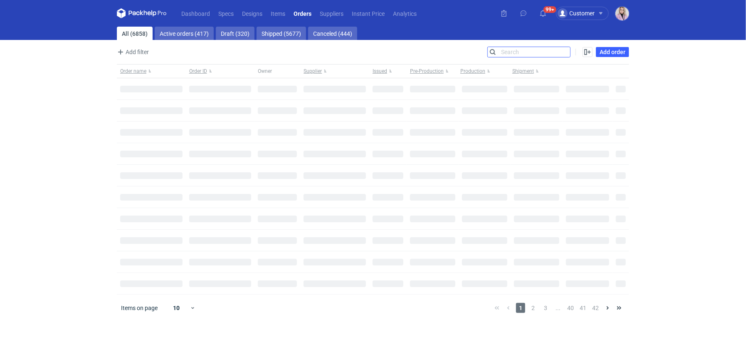
click at [563, 52] on input "Search" at bounding box center [529, 52] width 82 height 10
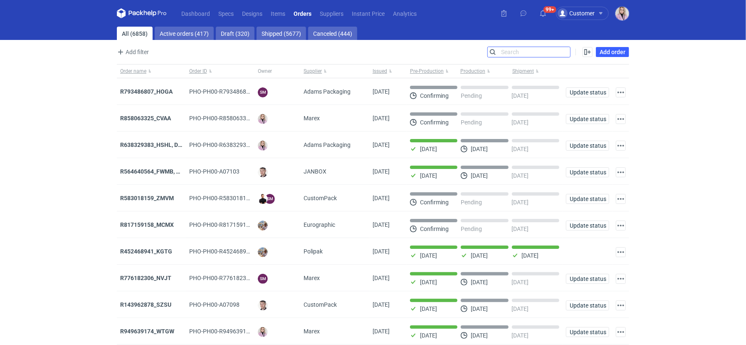
paste input "ZORL"
type input "ZORL"
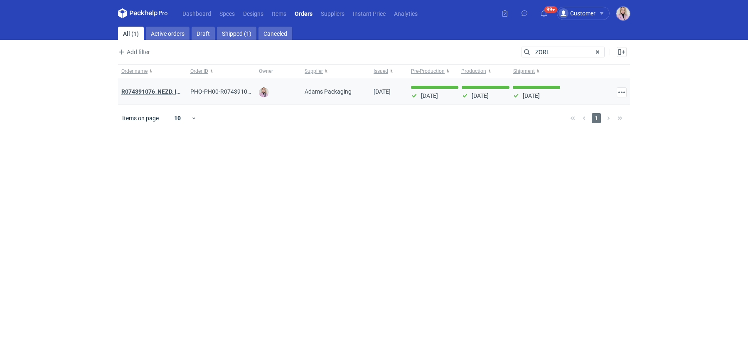
click at [143, 89] on strong "R074391076_NEZD, INKA / R403857813_ ZORL , YNZL" at bounding box center [191, 91] width 140 height 9
